Goal: Information Seeking & Learning: Find specific page/section

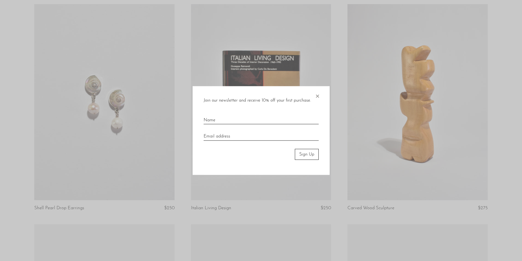
scroll to position [1370, 0]
click at [317, 96] on span "×" at bounding box center [317, 95] width 5 height 18
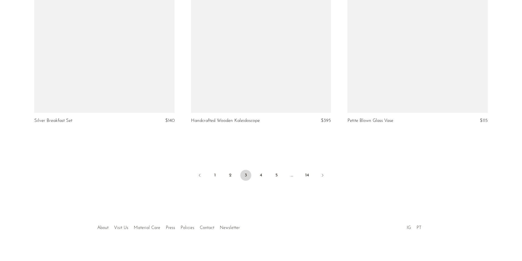
scroll to position [2562, 0]
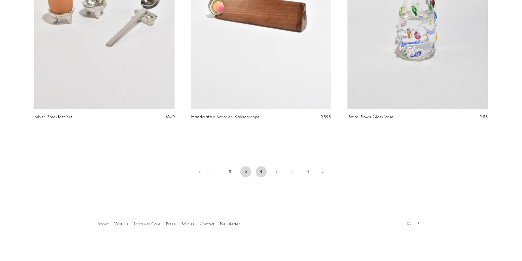
click at [261, 169] on link "4" at bounding box center [261, 171] width 11 height 11
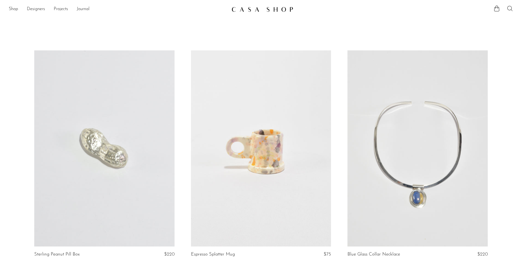
click at [509, 7] on icon at bounding box center [510, 8] width 7 height 7
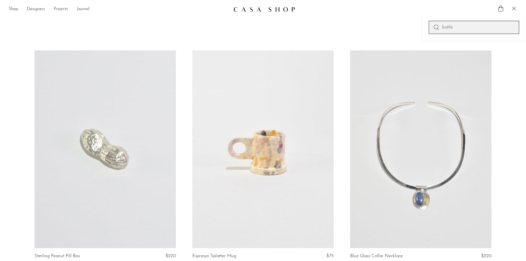
type input "bottle"
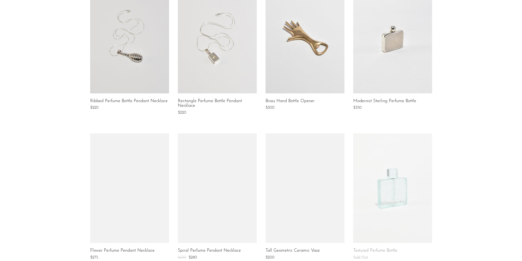
scroll to position [384, 0]
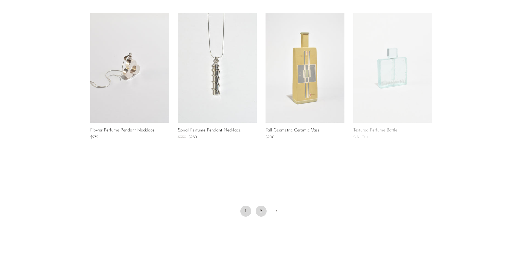
click at [264, 213] on link "2" at bounding box center [261, 211] width 11 height 11
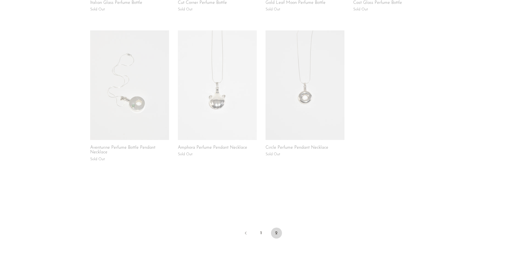
scroll to position [278, 0]
